Goal: Task Accomplishment & Management: Use online tool/utility

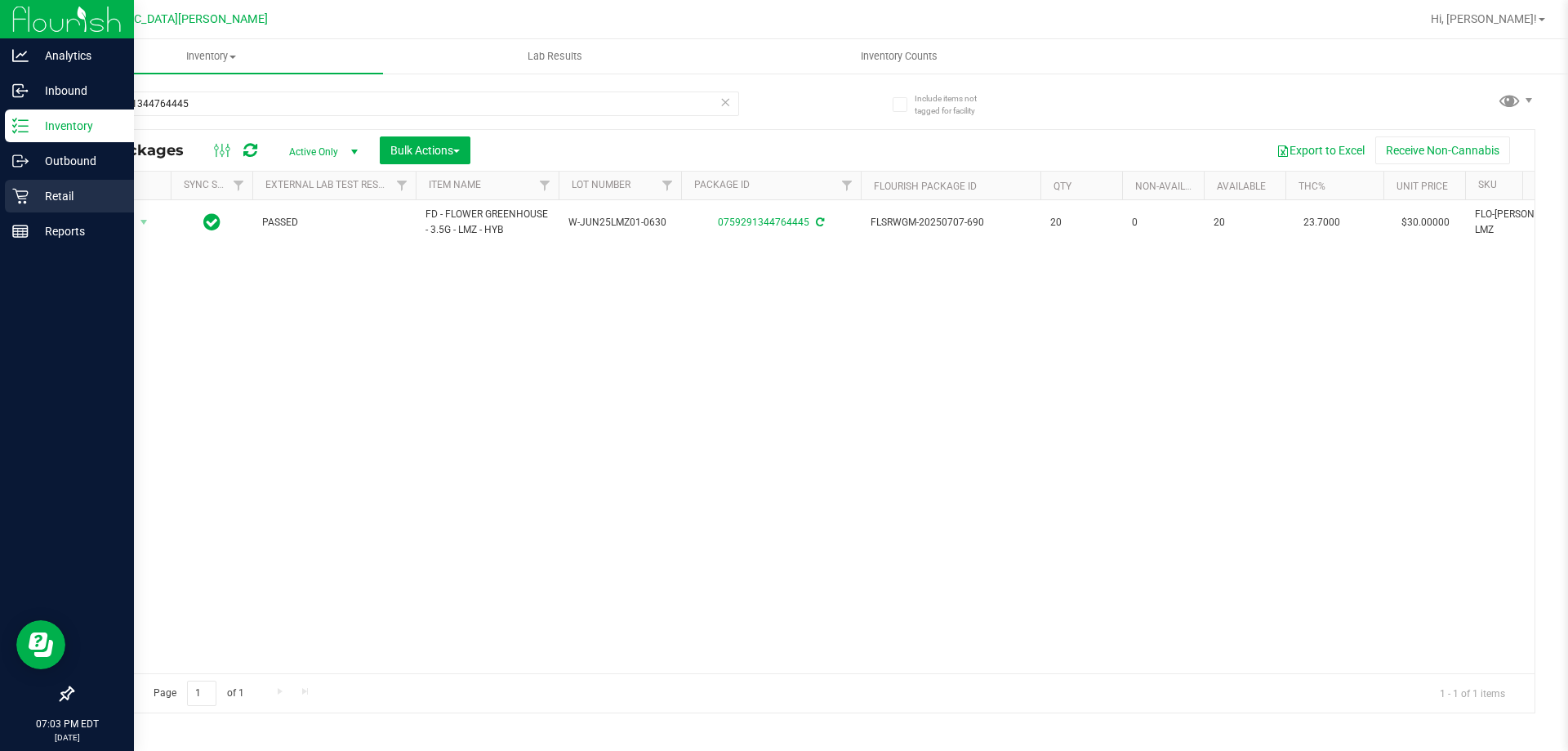
click at [45, 204] on p "Retail" at bounding box center [77, 196] width 98 height 20
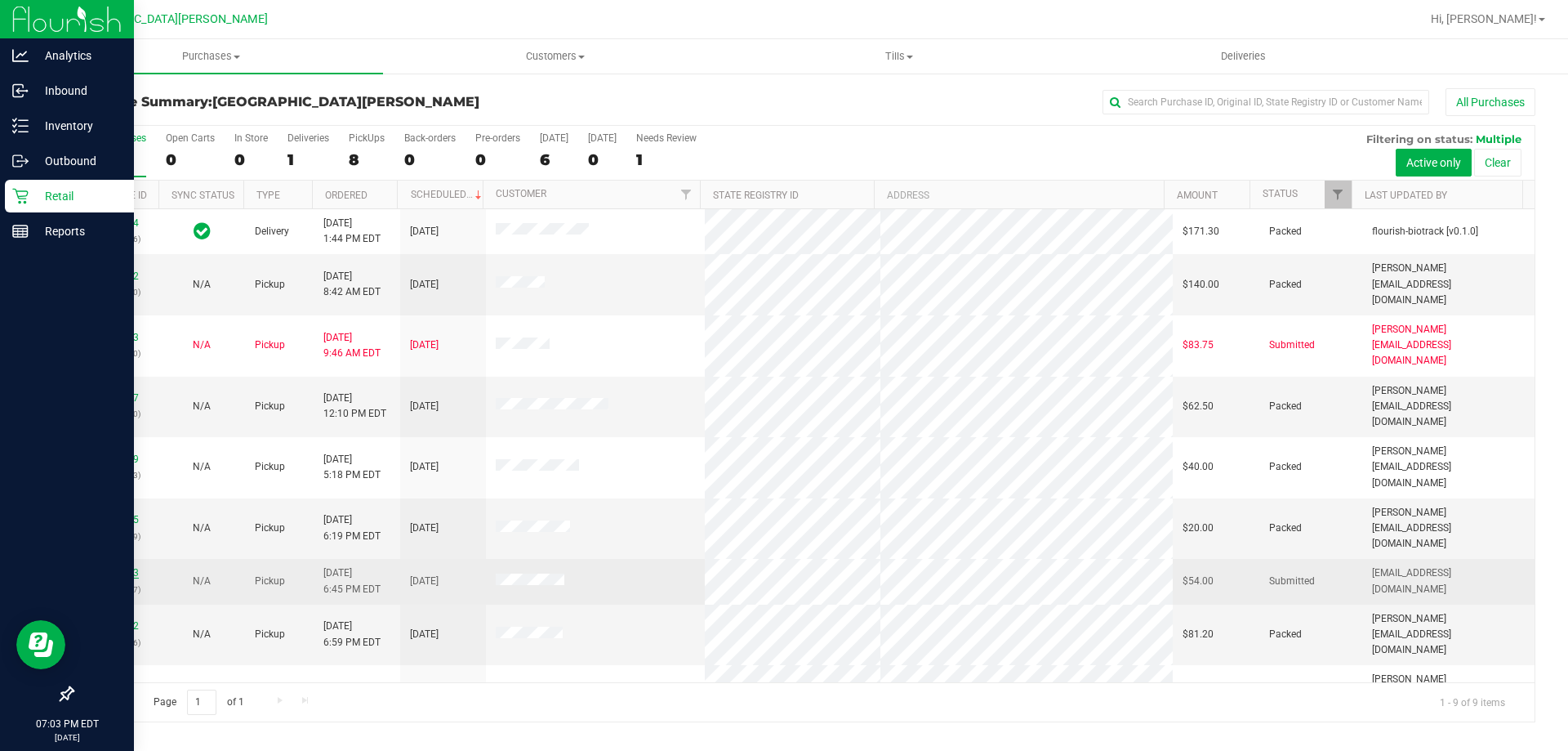
click at [125, 567] on link "11846703" at bounding box center [116, 573] width 46 height 12
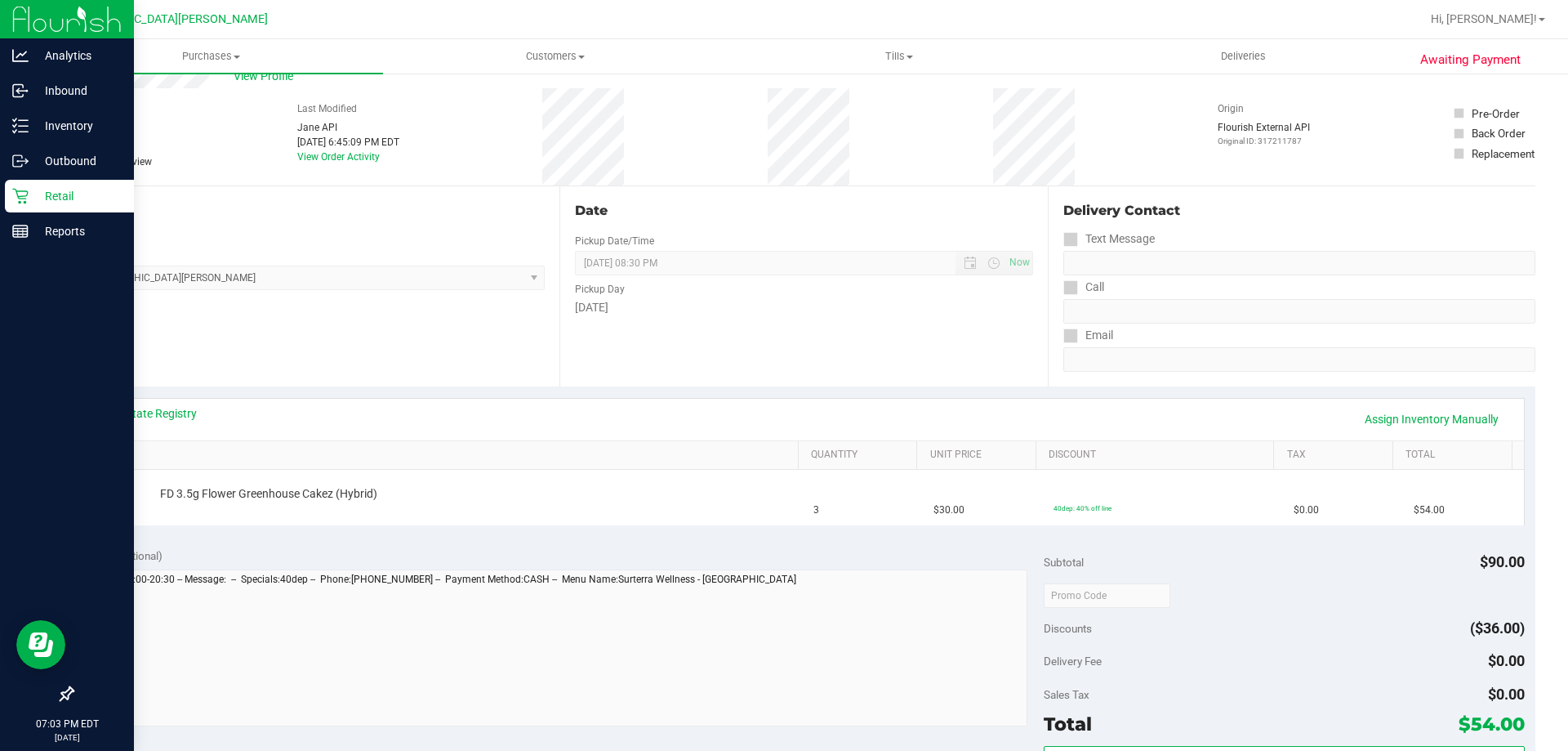
scroll to position [82, 0]
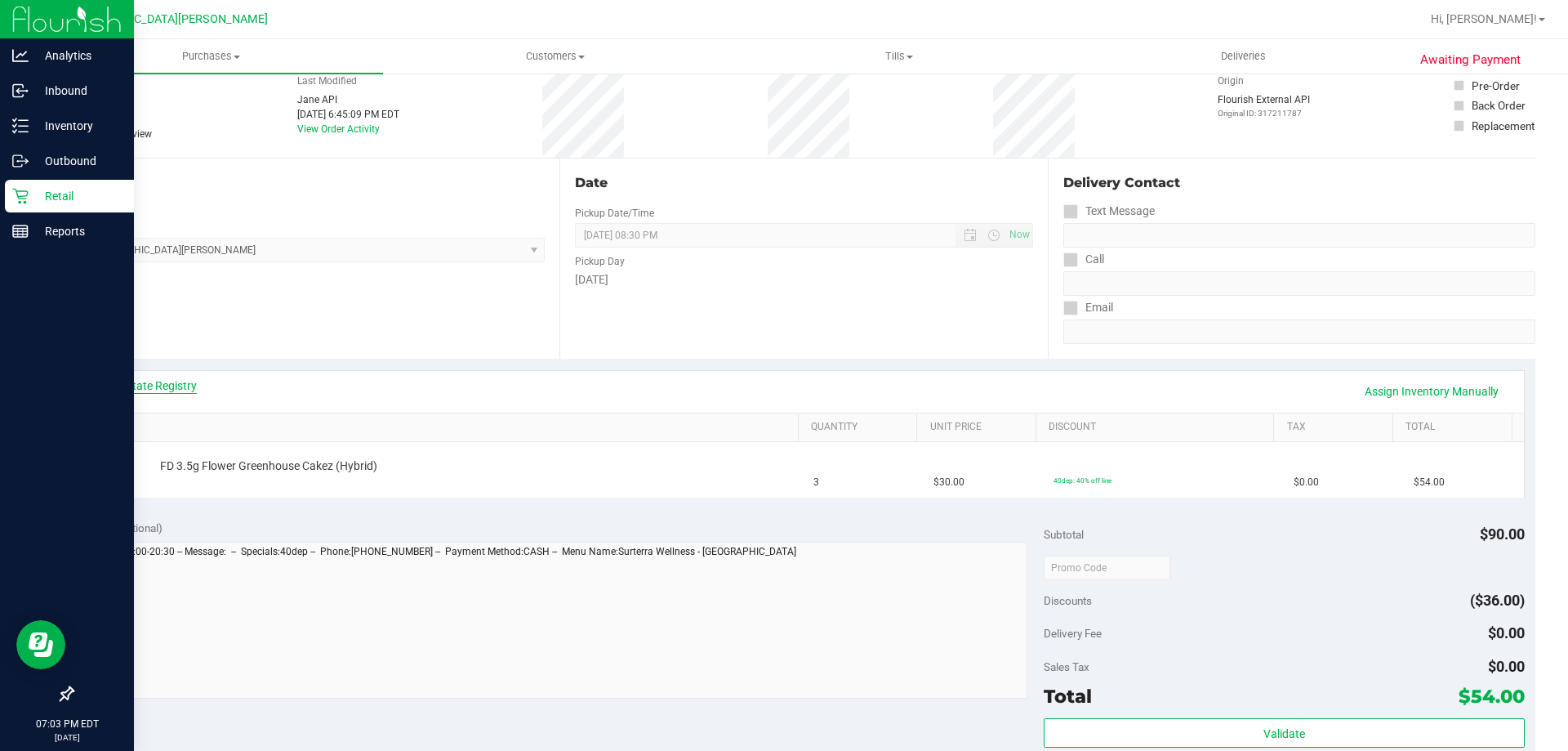
click at [177, 393] on link "View State Registry" at bounding box center [147, 385] width 98 height 16
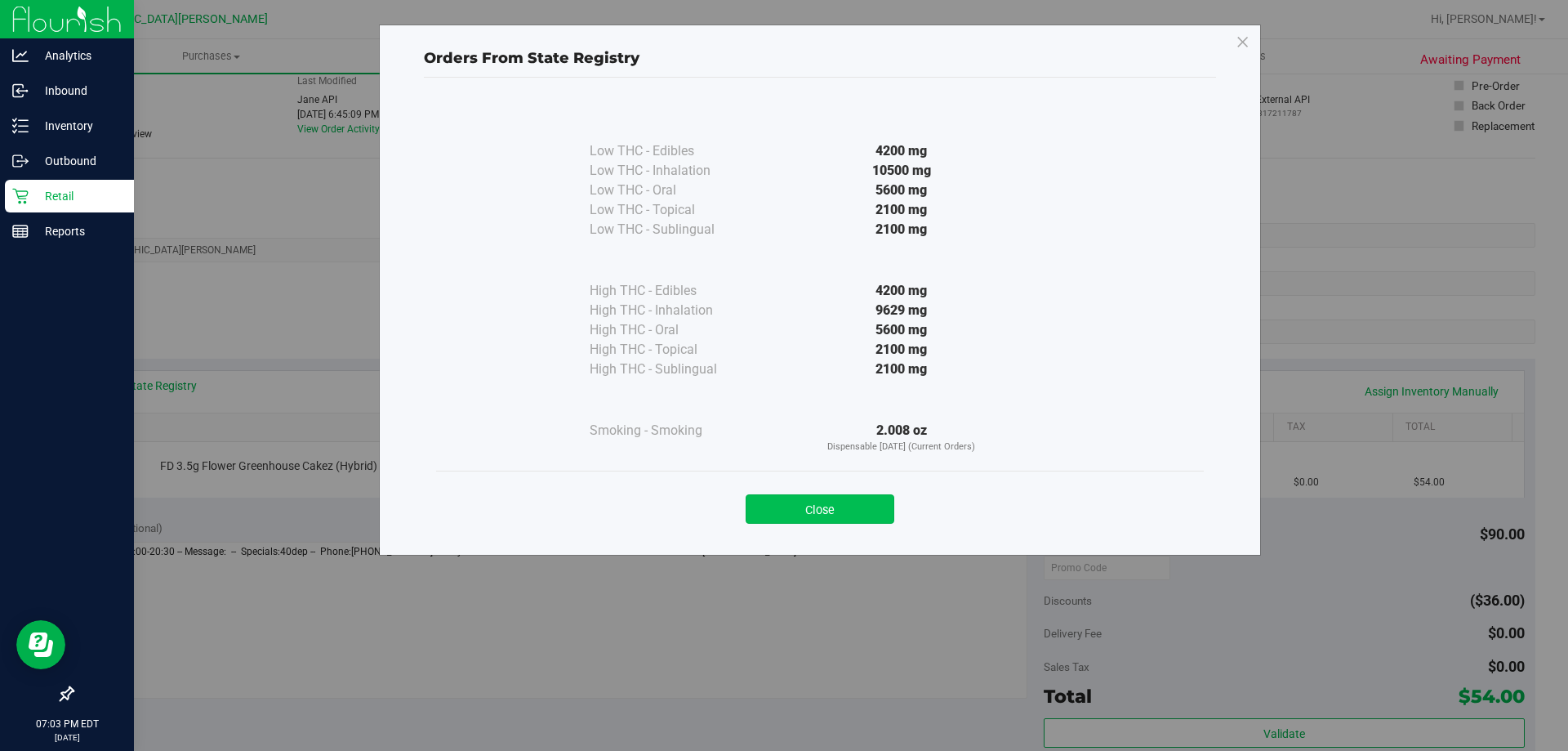
click at [864, 497] on button "Close" at bounding box center [819, 509] width 148 height 29
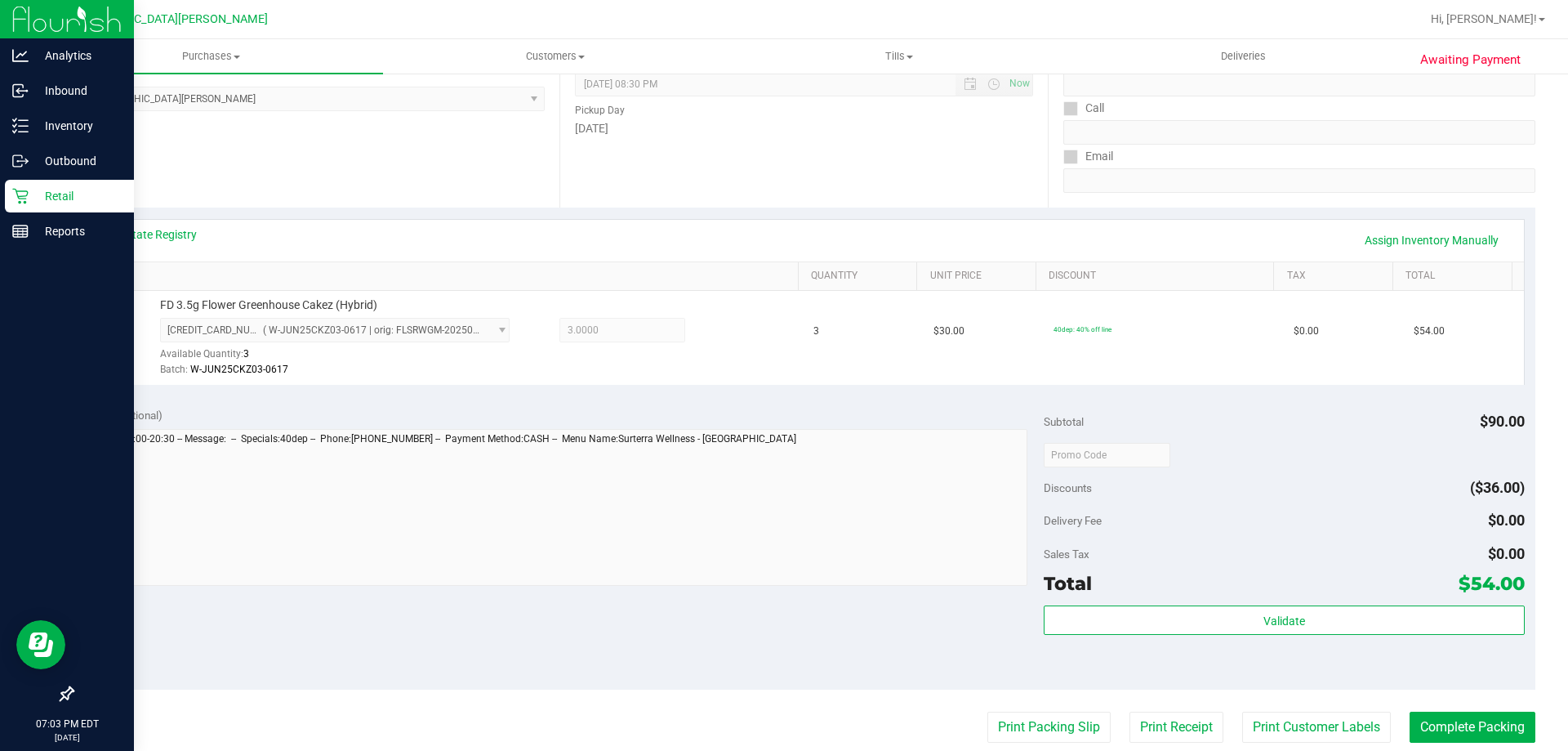
scroll to position [408, 0]
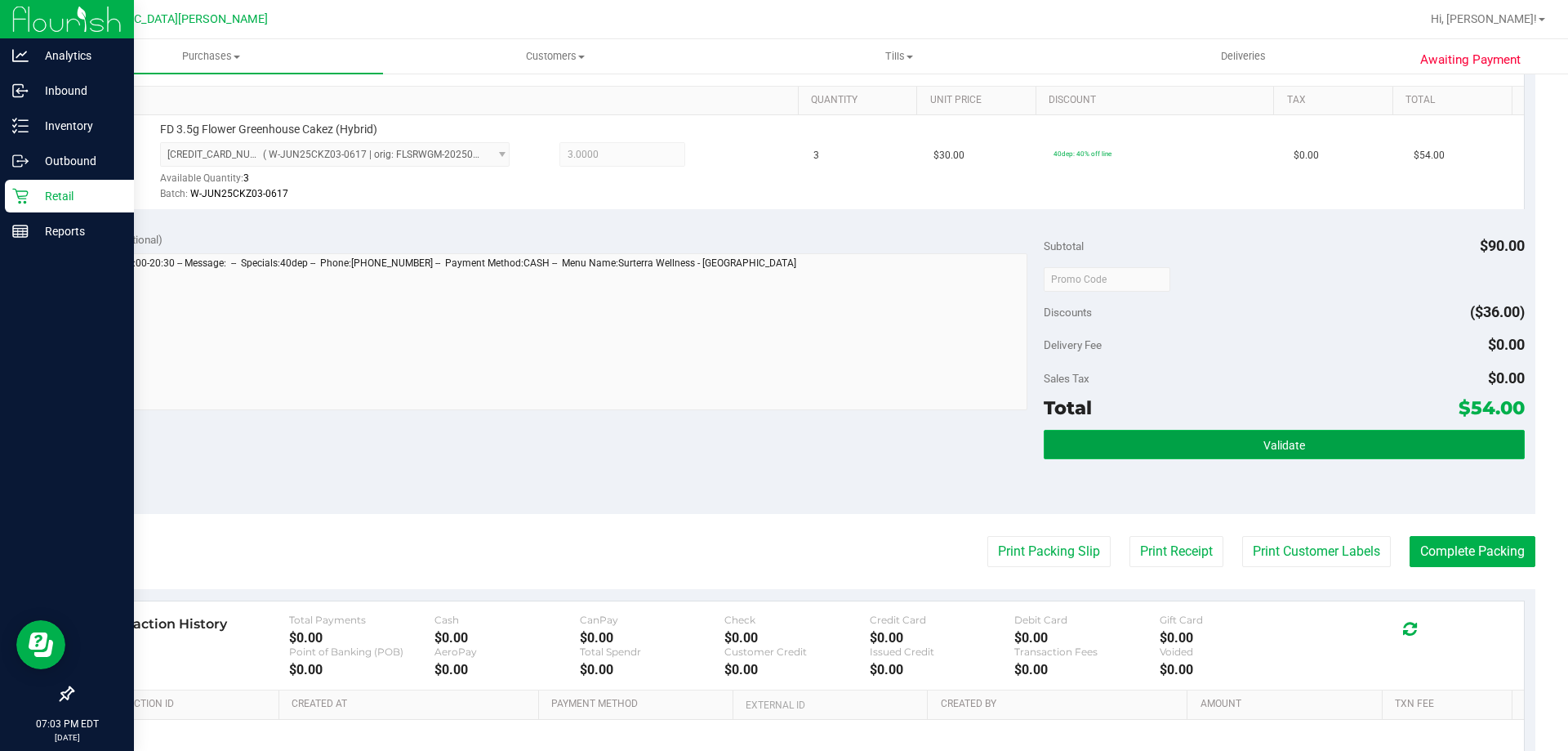
click at [1141, 435] on button "Validate" at bounding box center [1283, 444] width 480 height 29
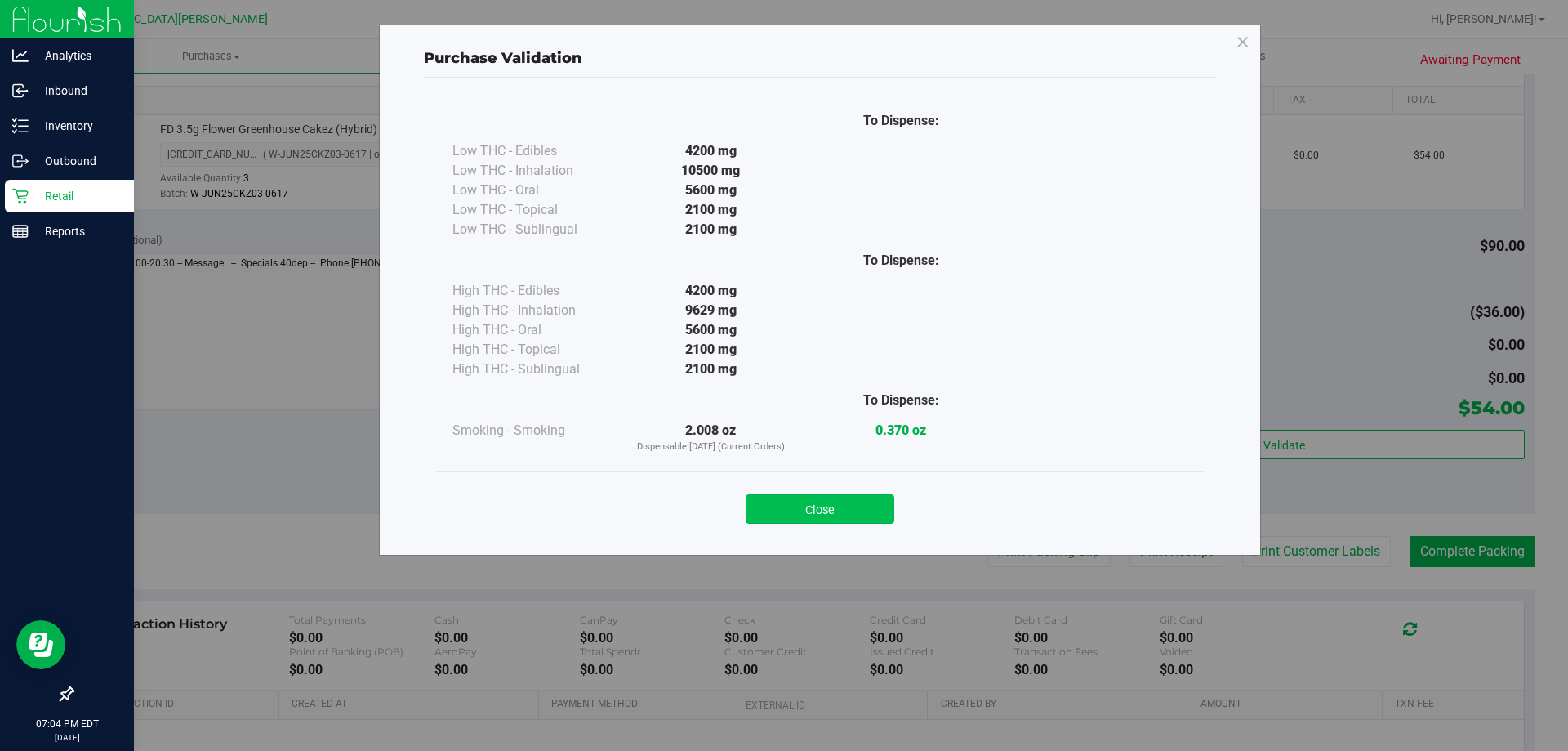
click at [850, 510] on button "Close" at bounding box center [819, 509] width 148 height 29
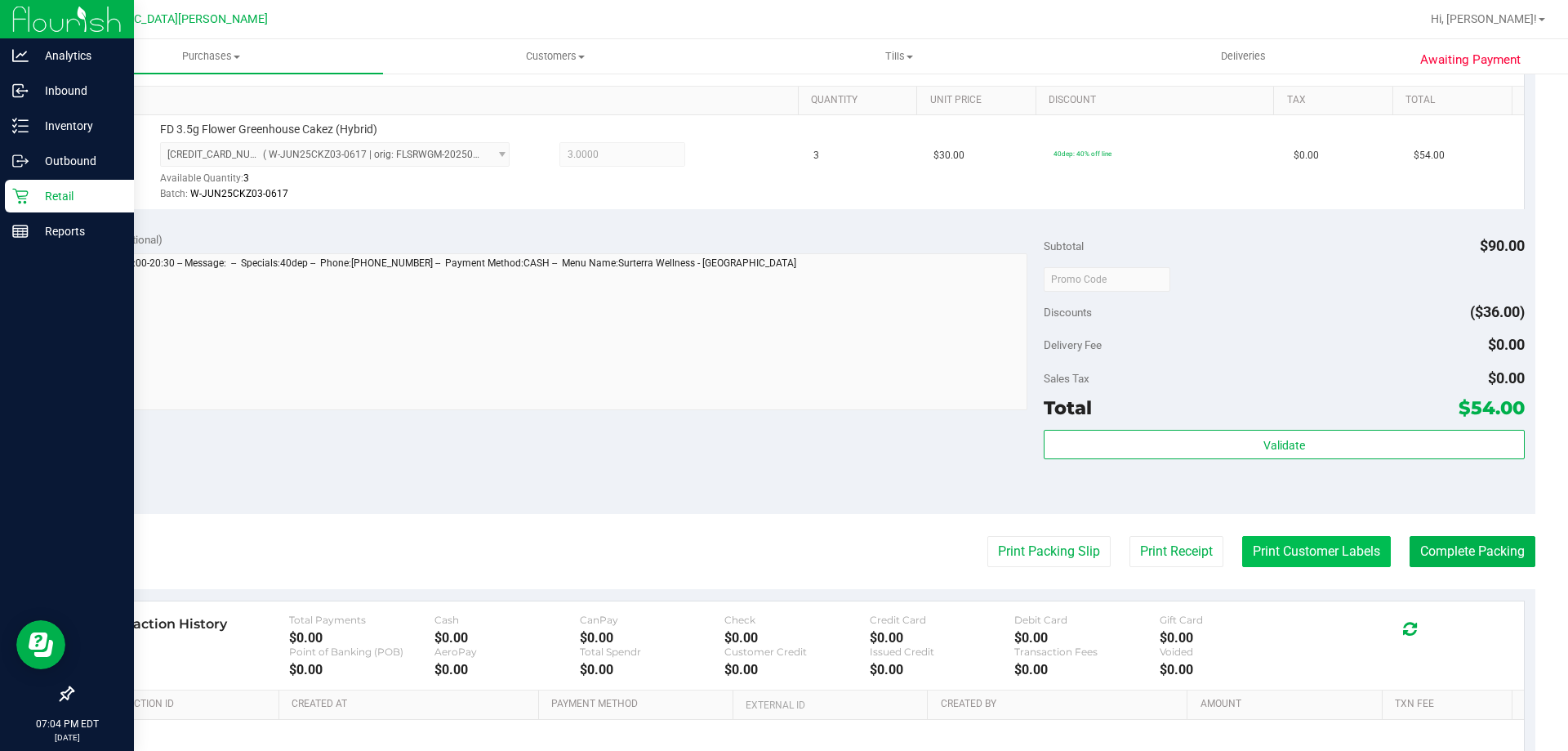
click at [1344, 549] on button "Print Customer Labels" at bounding box center [1316, 551] width 148 height 31
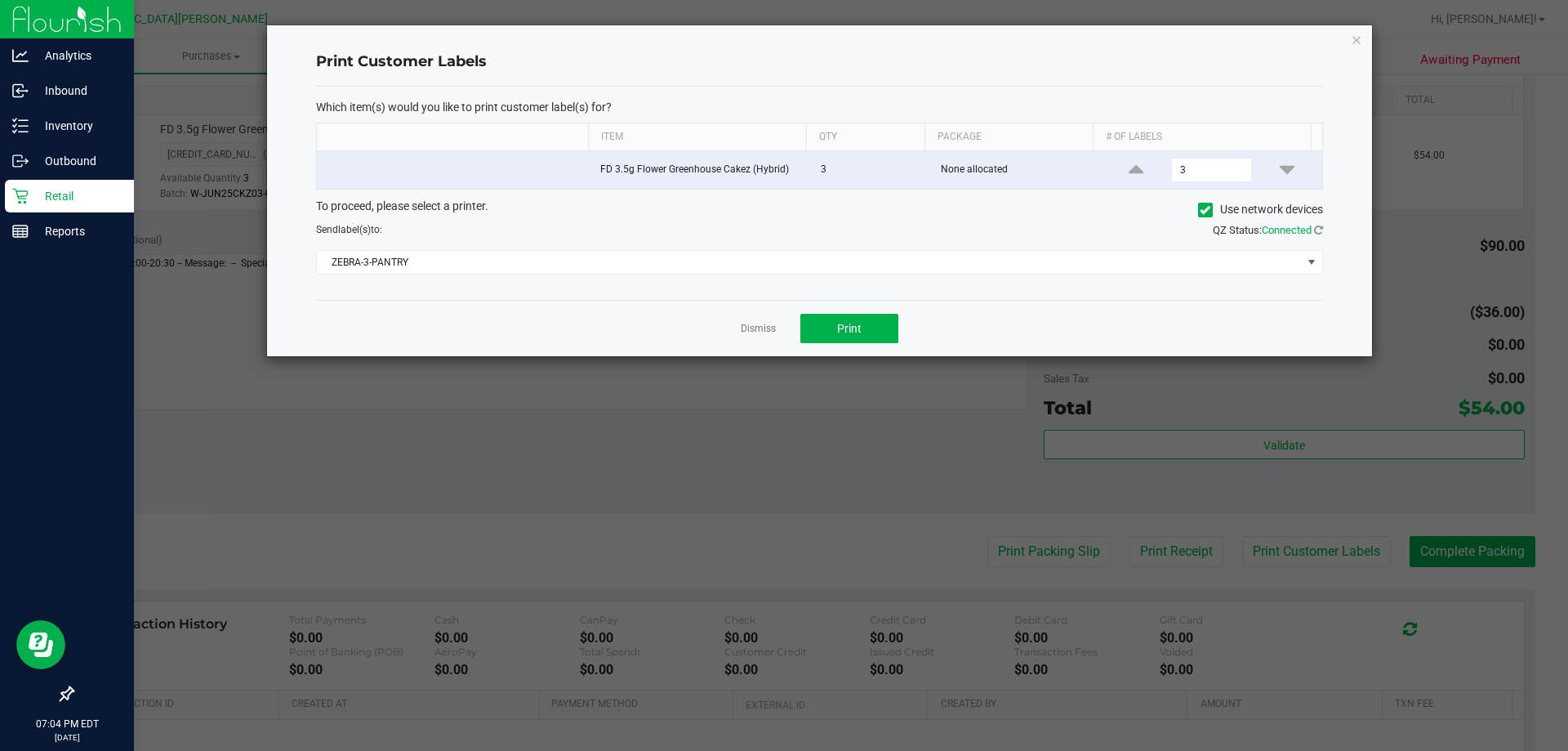
click at [845, 312] on div "Dismiss Print" at bounding box center [819, 328] width 1007 height 57
click at [827, 336] on button "Print" at bounding box center [849, 328] width 98 height 29
click at [758, 328] on link "Dismiss" at bounding box center [759, 329] width 35 height 14
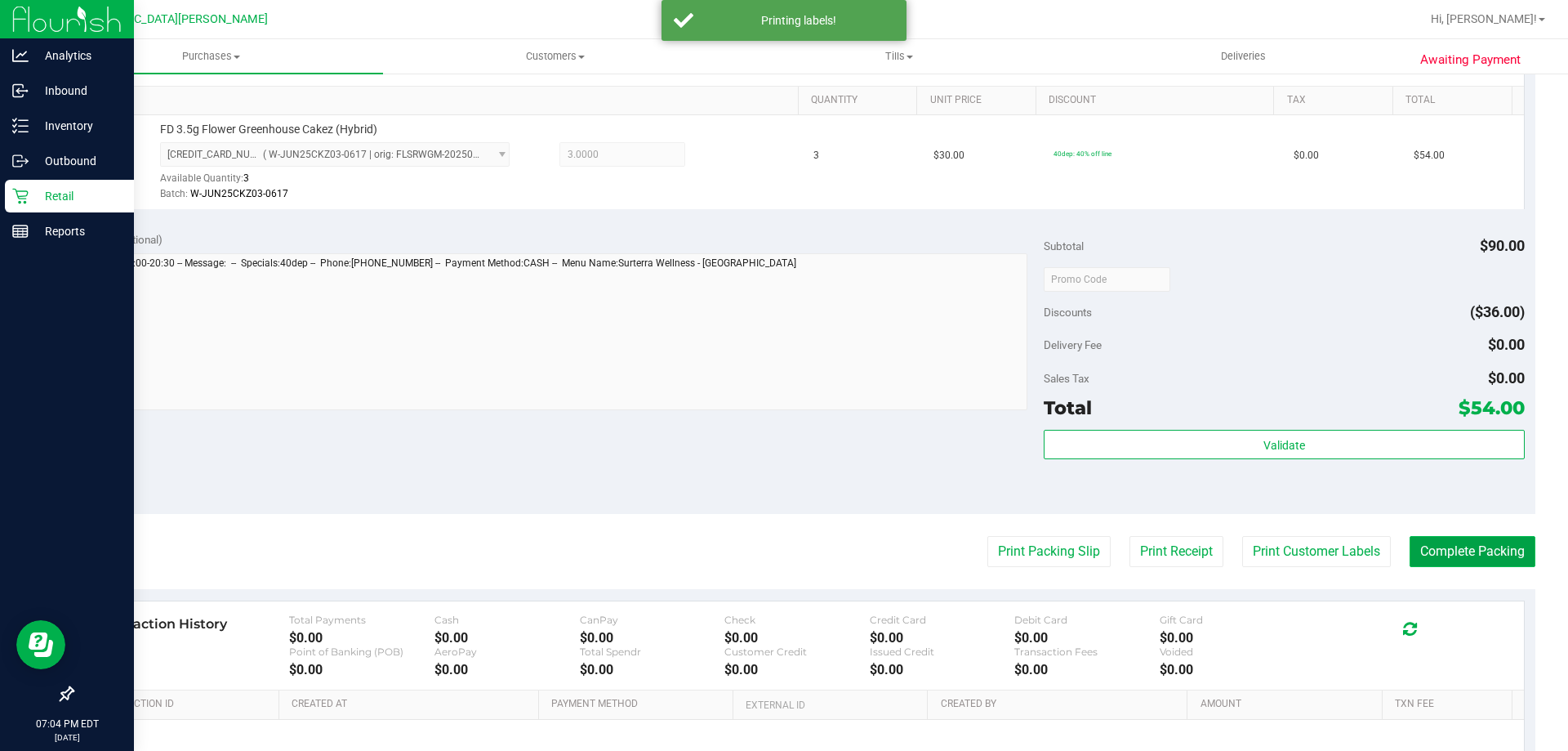
click at [1453, 540] on button "Complete Packing" at bounding box center [1472, 551] width 126 height 31
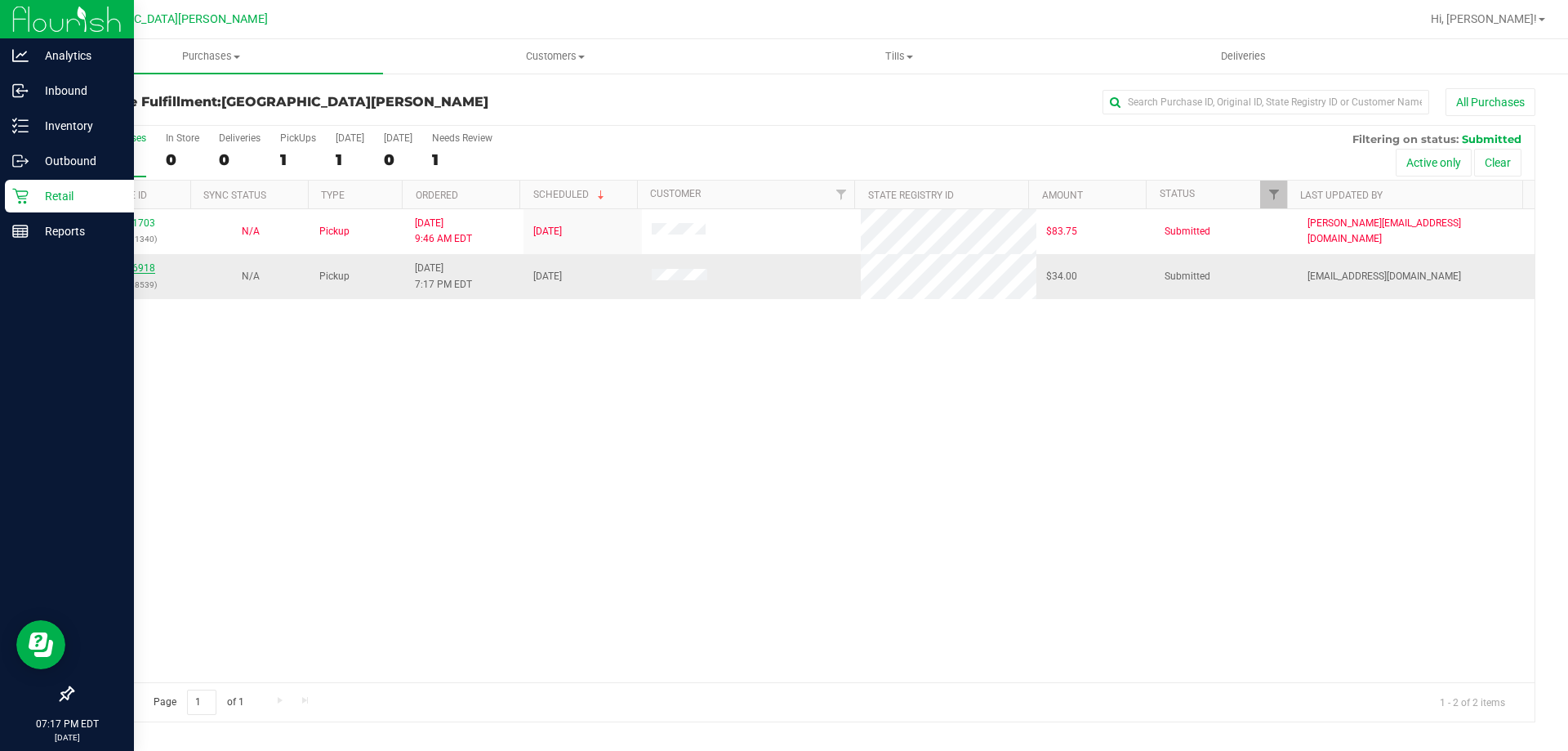
click at [146, 269] on link "11846918" at bounding box center [132, 267] width 46 height 12
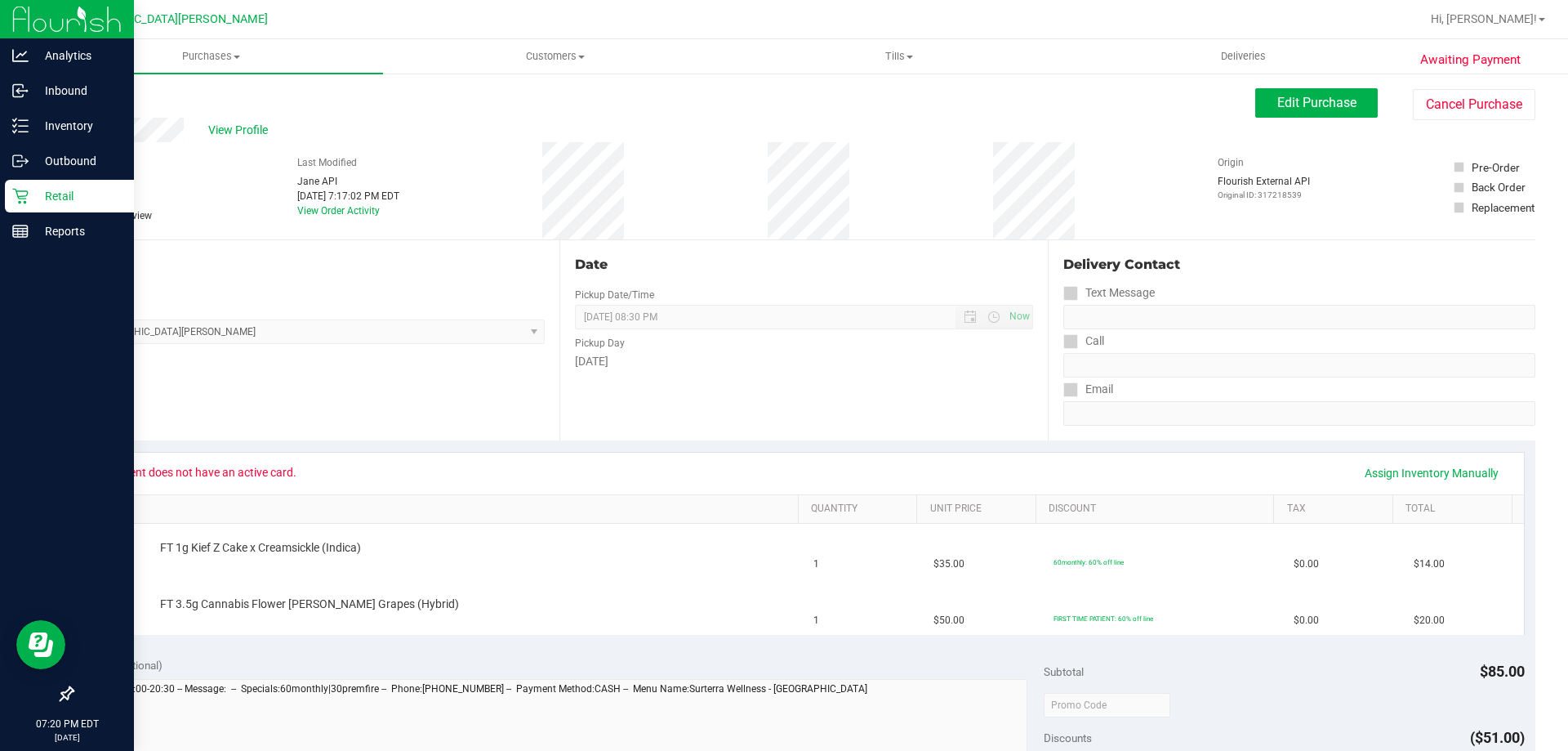
click at [67, 203] on p "Retail" at bounding box center [77, 196] width 98 height 20
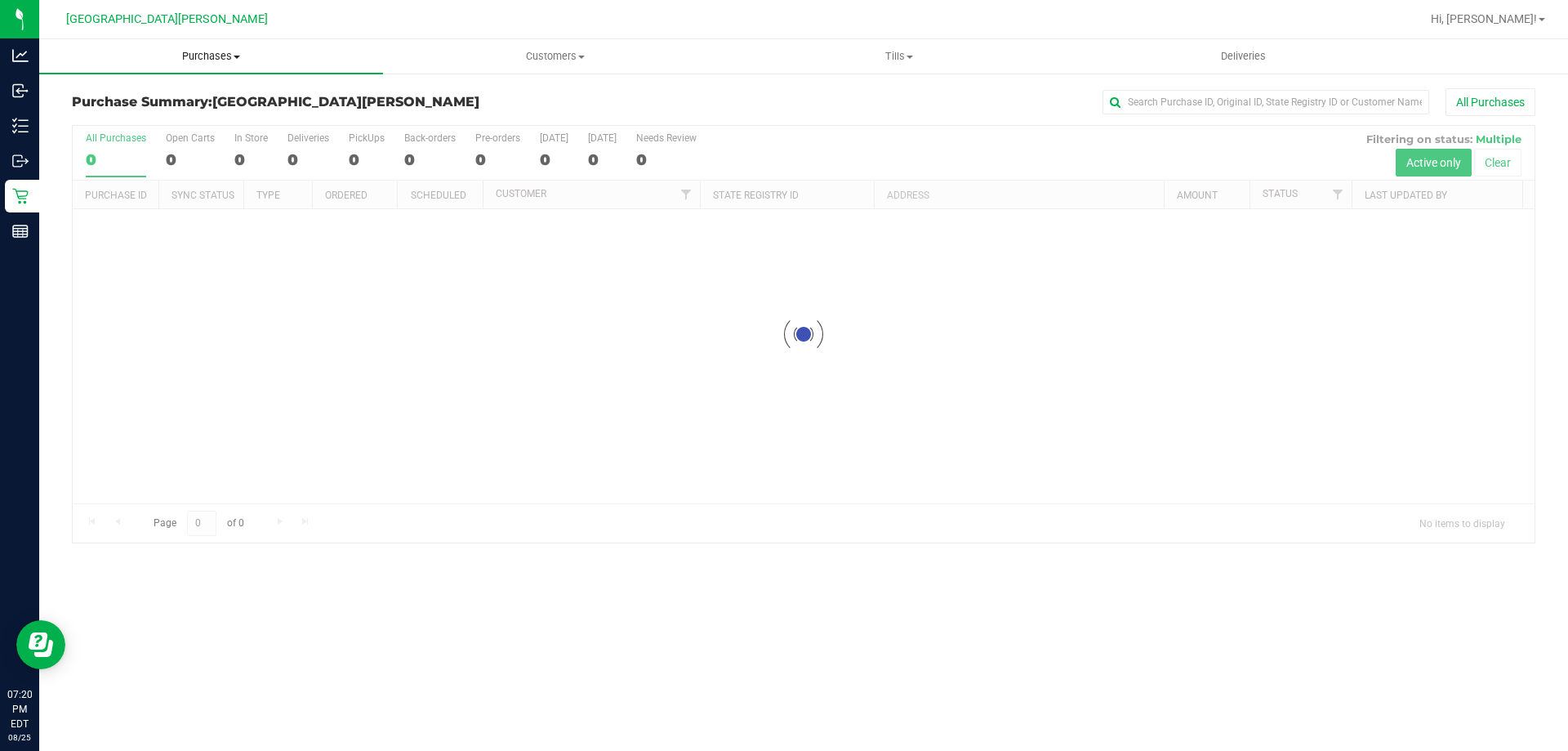
click at [210, 56] on span "Purchases" at bounding box center [210, 56] width 343 height 15
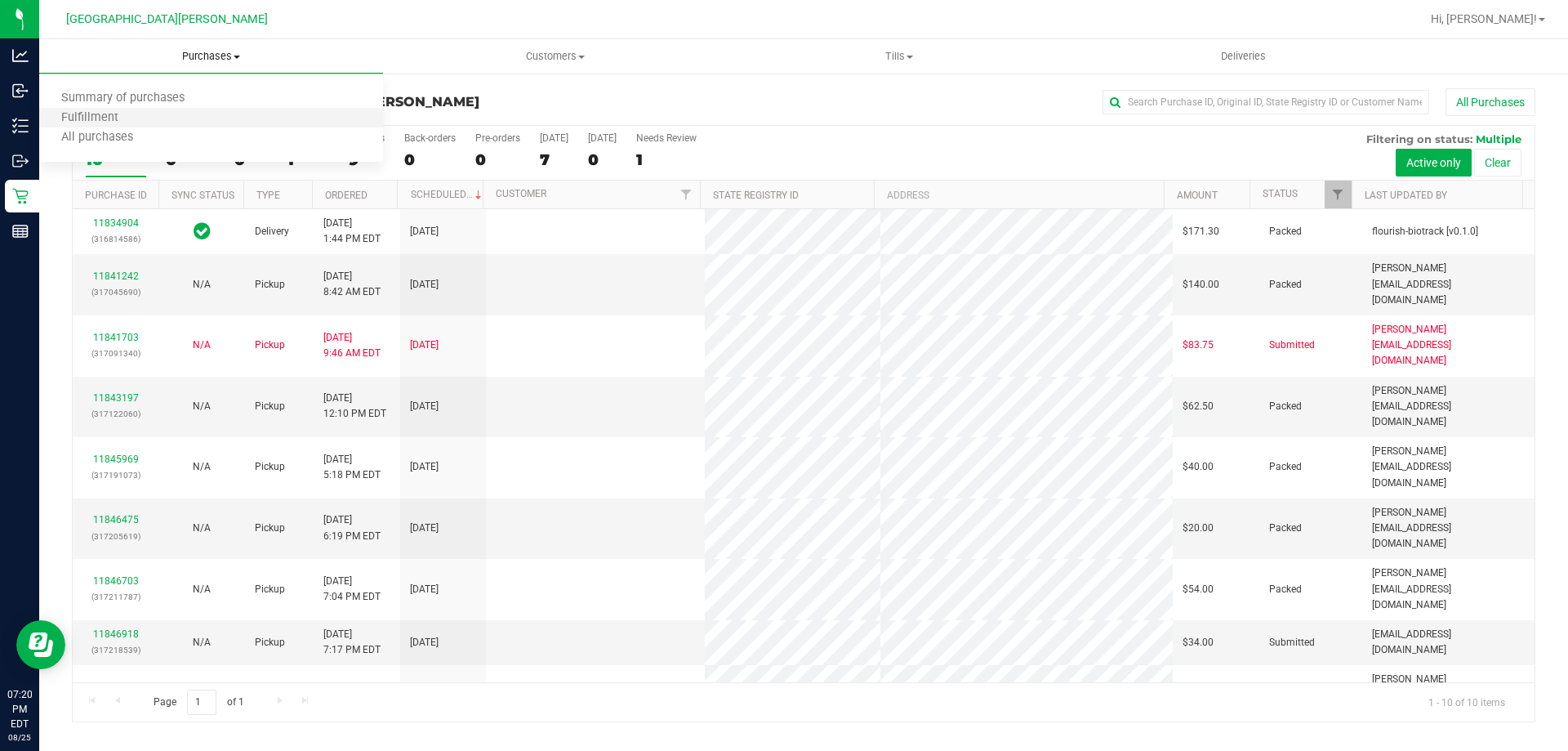
click at [146, 118] on li "Fulfillment" at bounding box center [210, 118] width 343 height 20
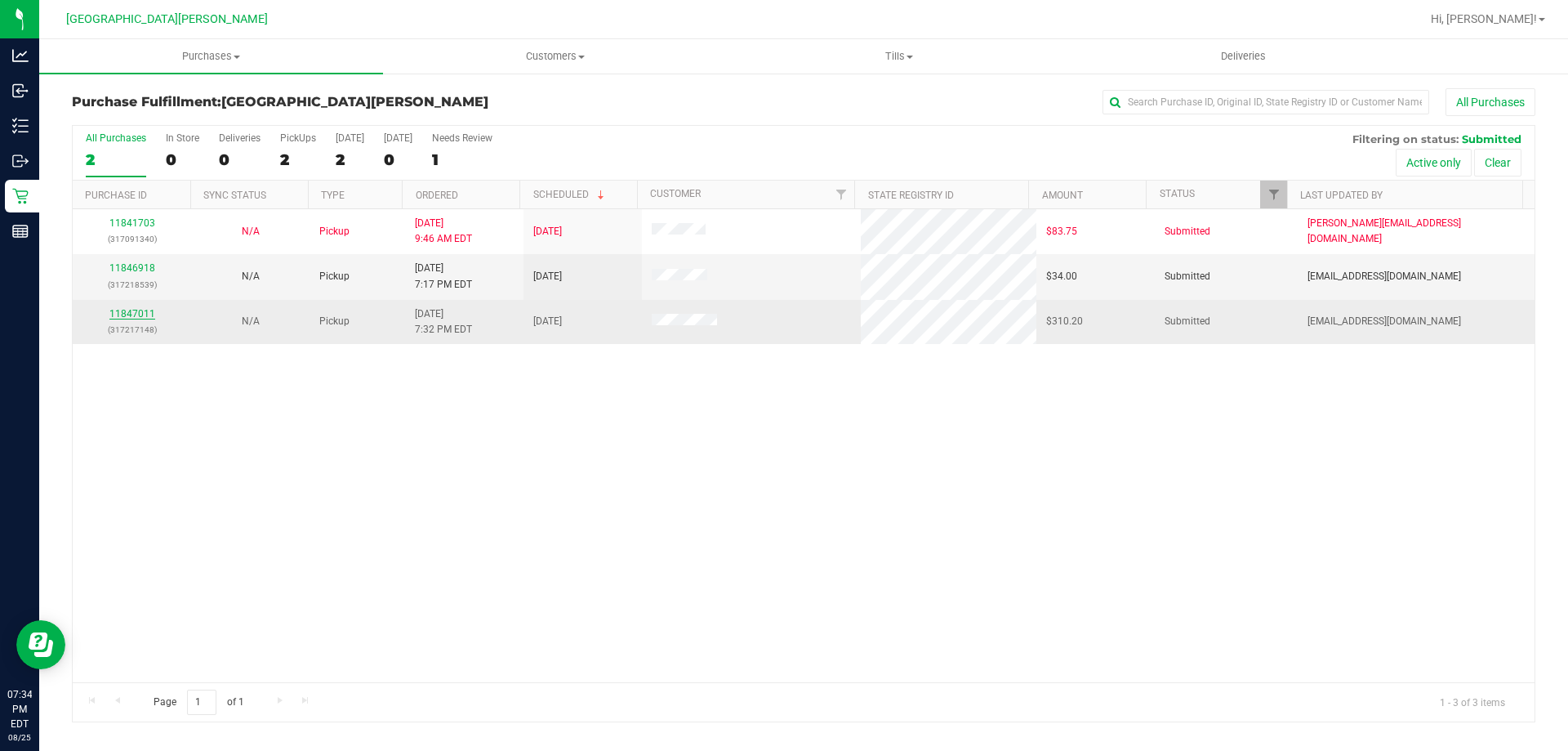
click at [132, 311] on link "11847011" at bounding box center [132, 313] width 46 height 12
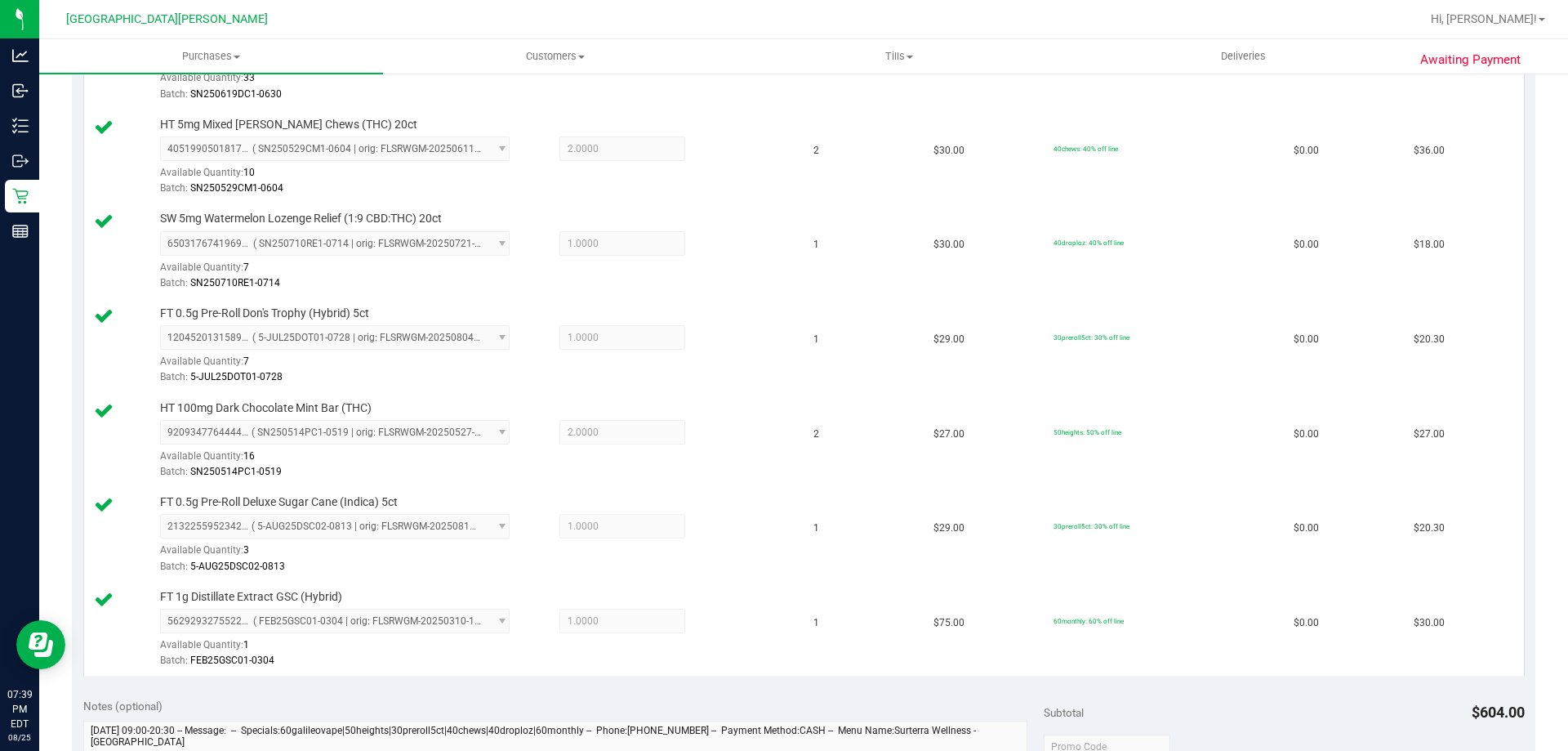
scroll to position [1062, 0]
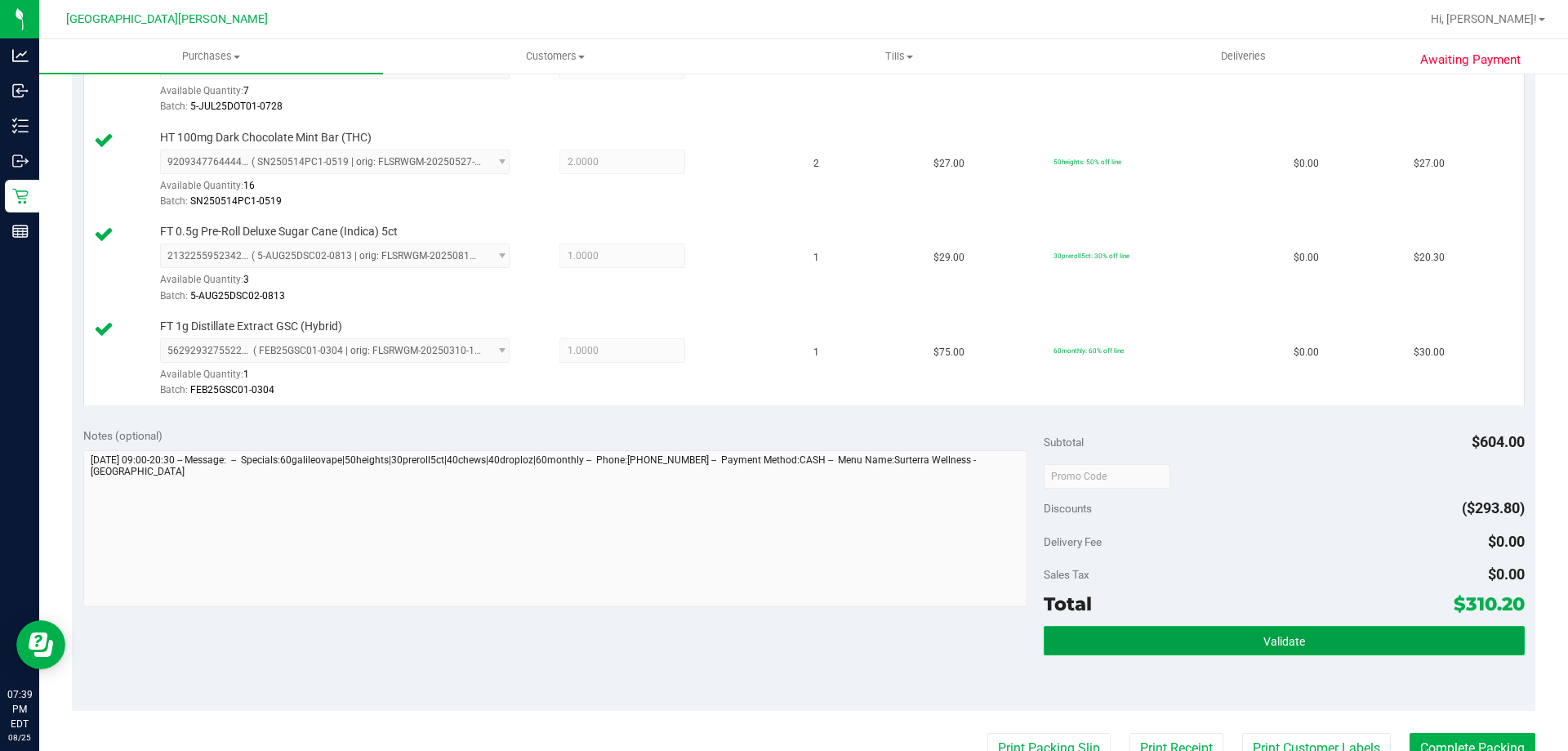
click at [1232, 645] on button "Validate" at bounding box center [1283, 640] width 480 height 29
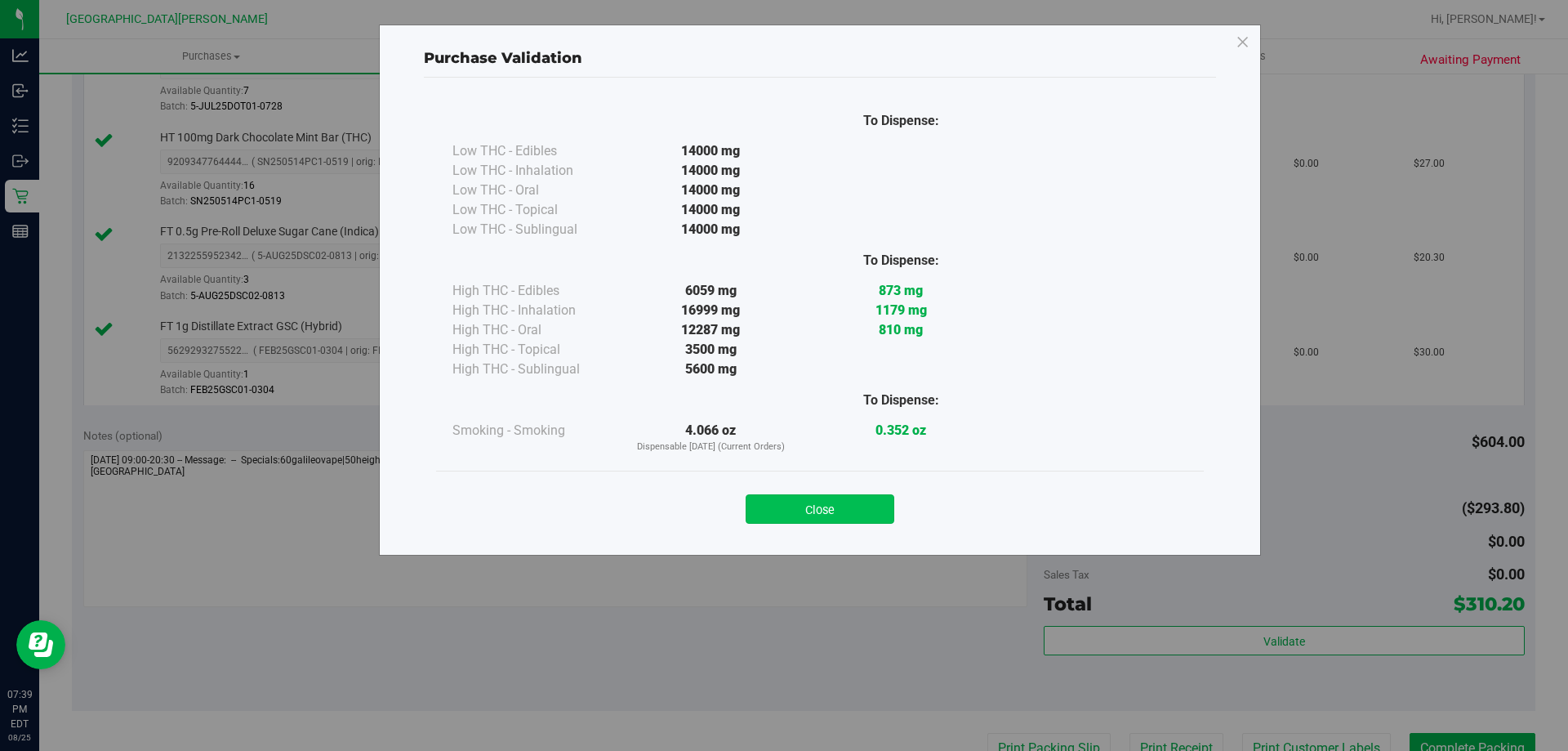
click at [789, 497] on button "Close" at bounding box center [819, 509] width 148 height 29
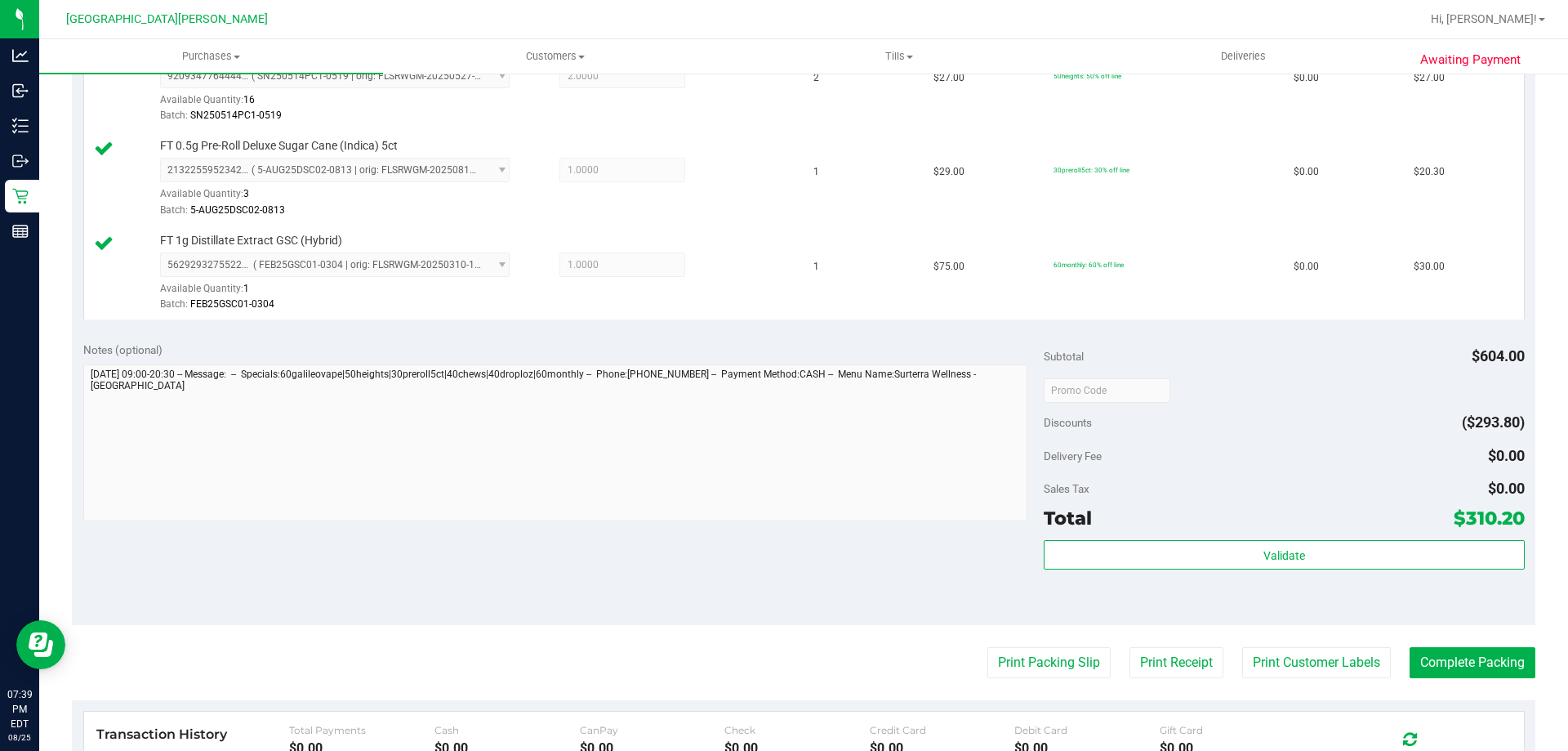
scroll to position [1435, 0]
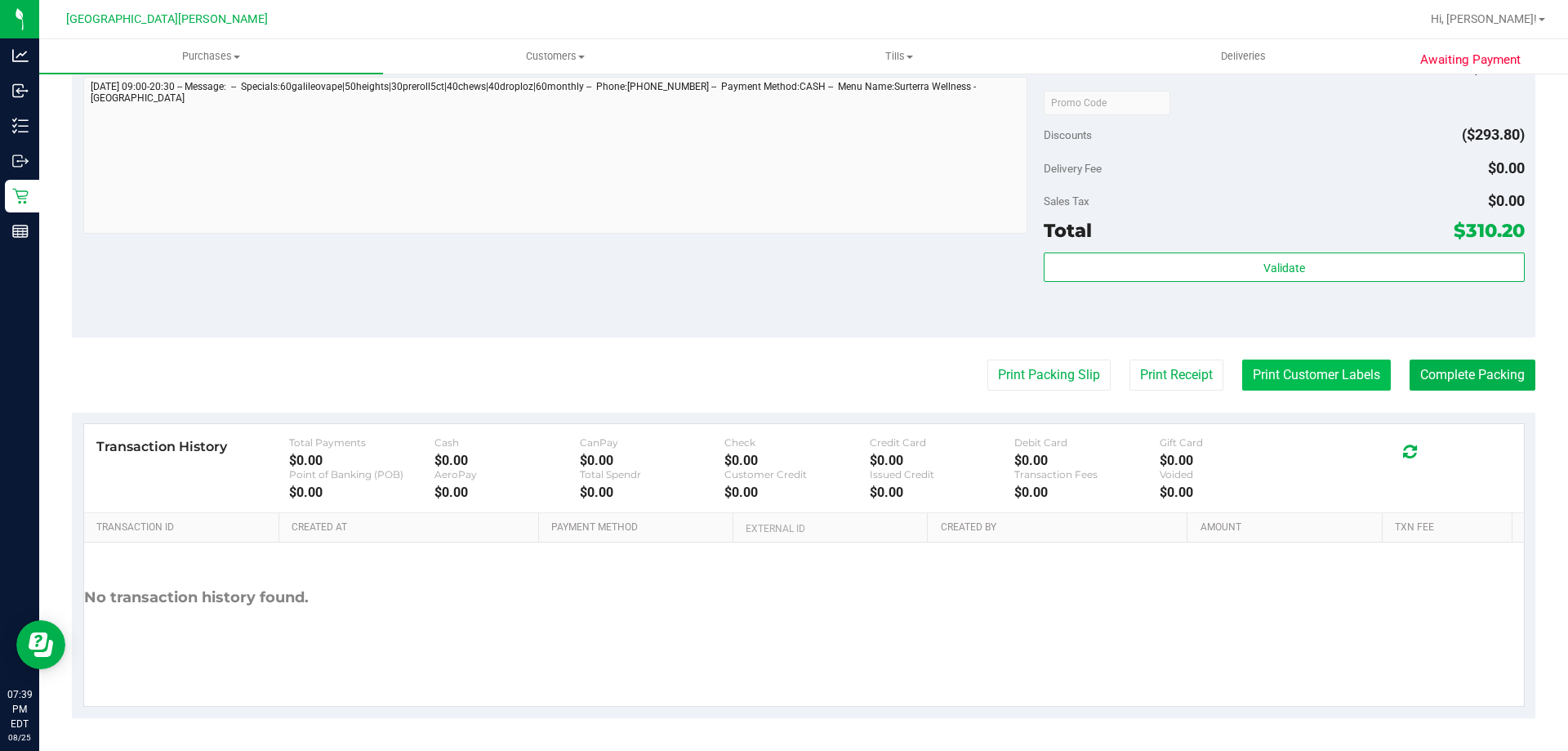
click at [1289, 380] on button "Print Customer Labels" at bounding box center [1316, 375] width 148 height 31
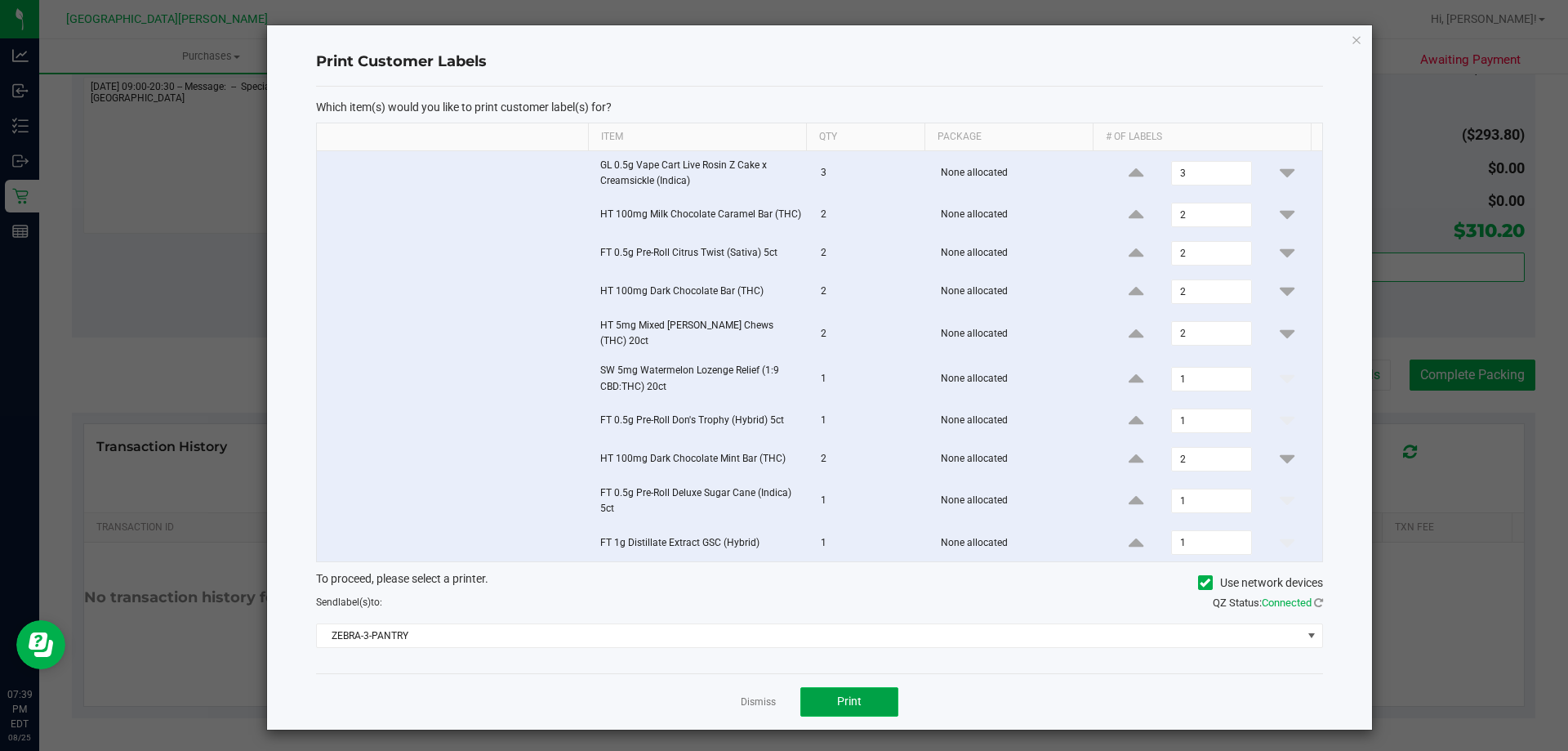
click at [866, 690] on button "Print" at bounding box center [849, 701] width 98 height 29
click at [759, 703] on link "Dismiss" at bounding box center [759, 702] width 35 height 14
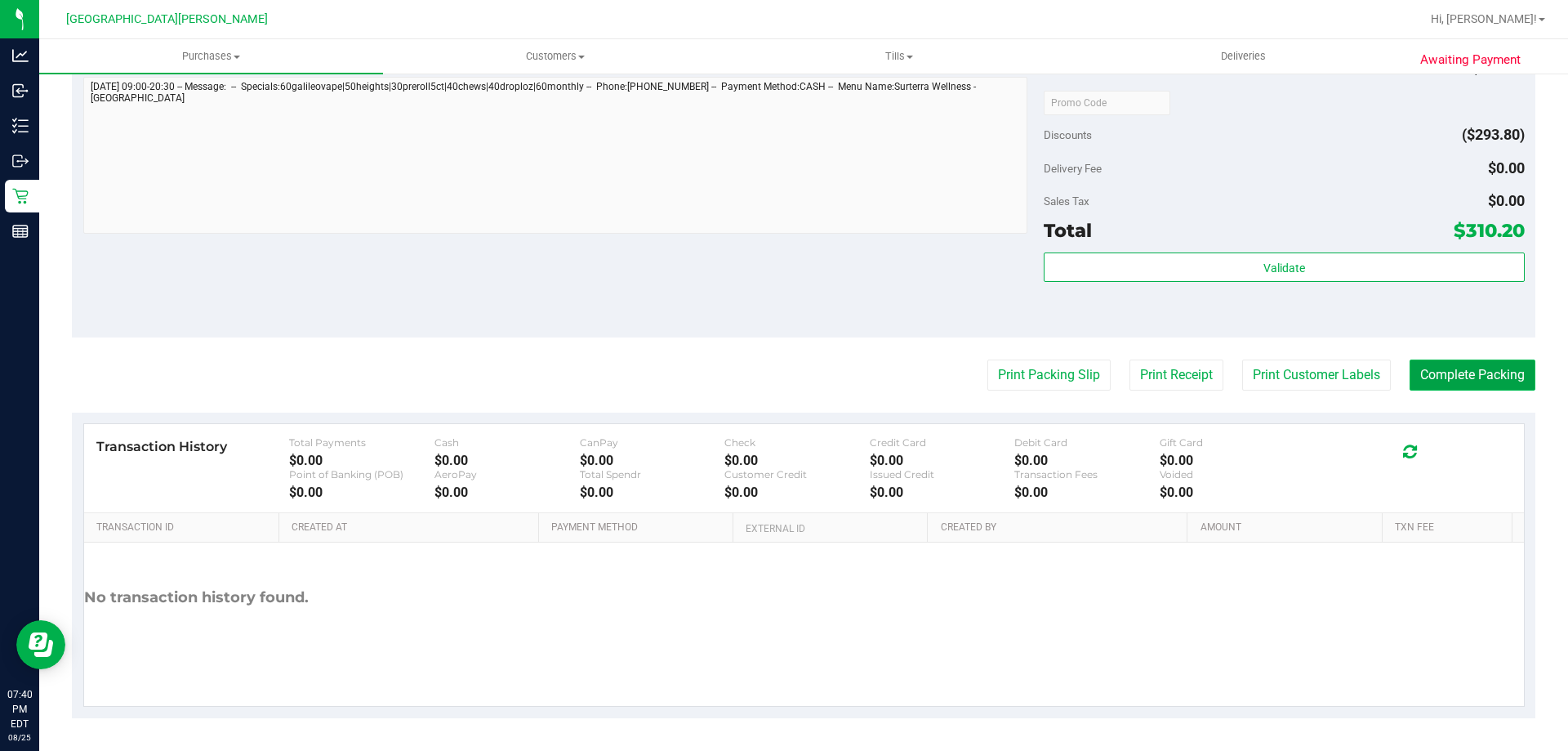
click at [1472, 376] on button "Complete Packing" at bounding box center [1472, 375] width 126 height 31
